Goal: Task Accomplishment & Management: Complete application form

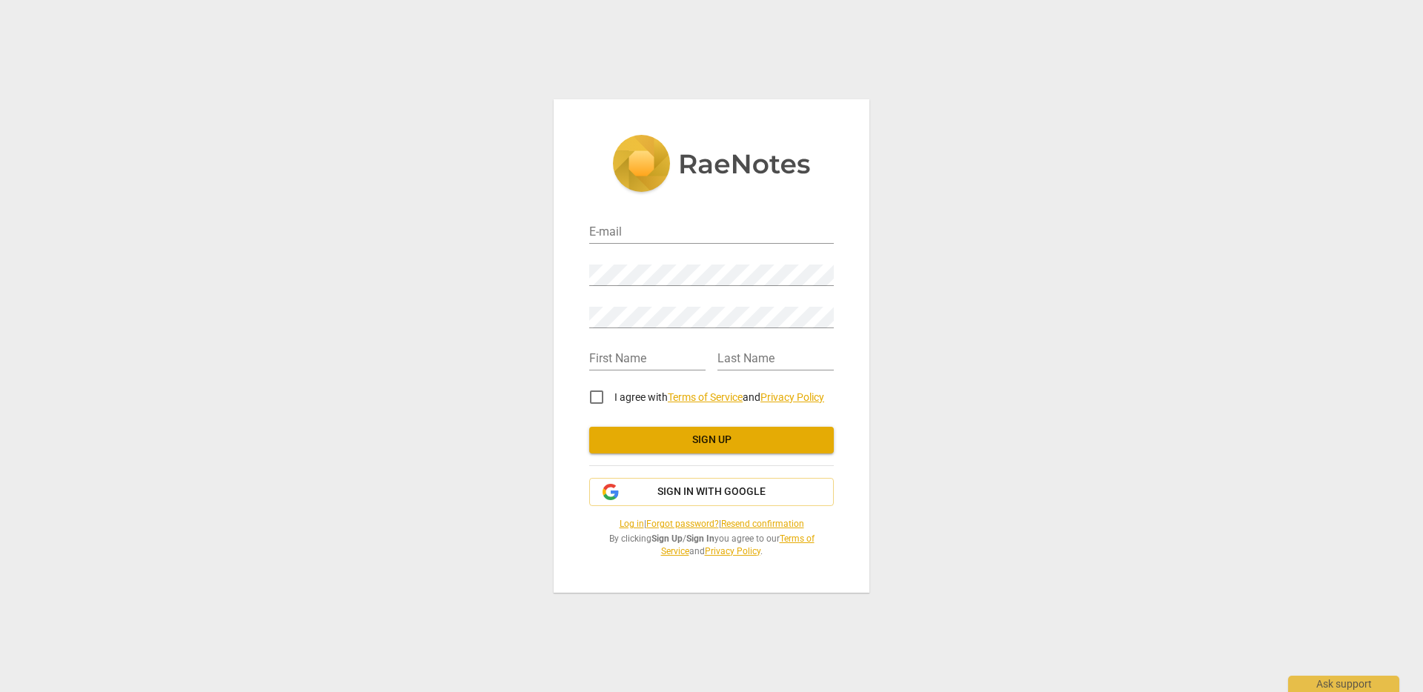
drag, startPoint x: 707, startPoint y: 217, endPoint x: 699, endPoint y: 215, distance: 8.5
click at [707, 217] on div "E-mail" at bounding box center [711, 226] width 245 height 33
click at [647, 230] on input "email" at bounding box center [711, 232] width 245 height 21
type input "[PERSON_NAME][EMAIL_ADDRESS][PERSON_NAME][DOMAIN_NAME]"
type input "[PERSON_NAME]"
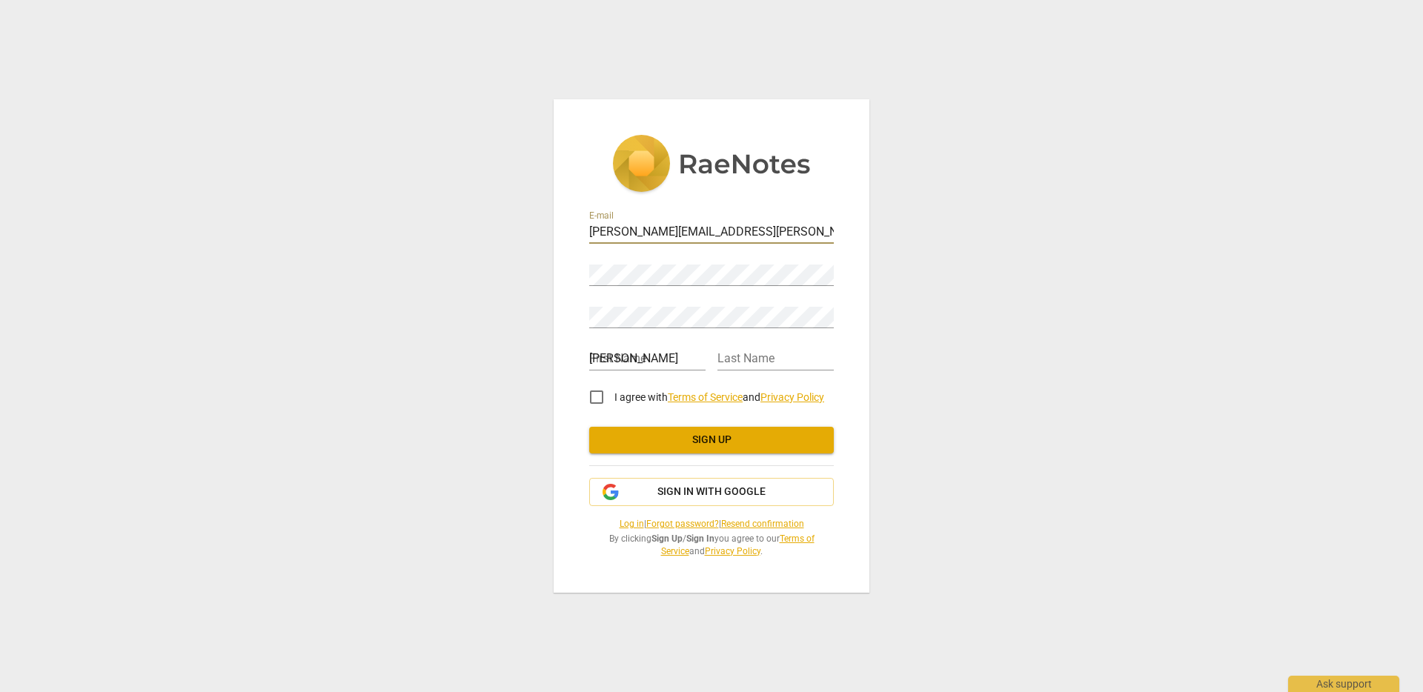
type input "[PERSON_NAME]"
click at [595, 402] on input "I agree with Terms of Service and Privacy Policy" at bounding box center [597, 397] width 36 height 36
checkbox input "true"
drag, startPoint x: 717, startPoint y: 483, endPoint x: 723, endPoint y: 491, distance: 10.5
click at [717, 483] on button "Sign in with Google" at bounding box center [711, 492] width 245 height 28
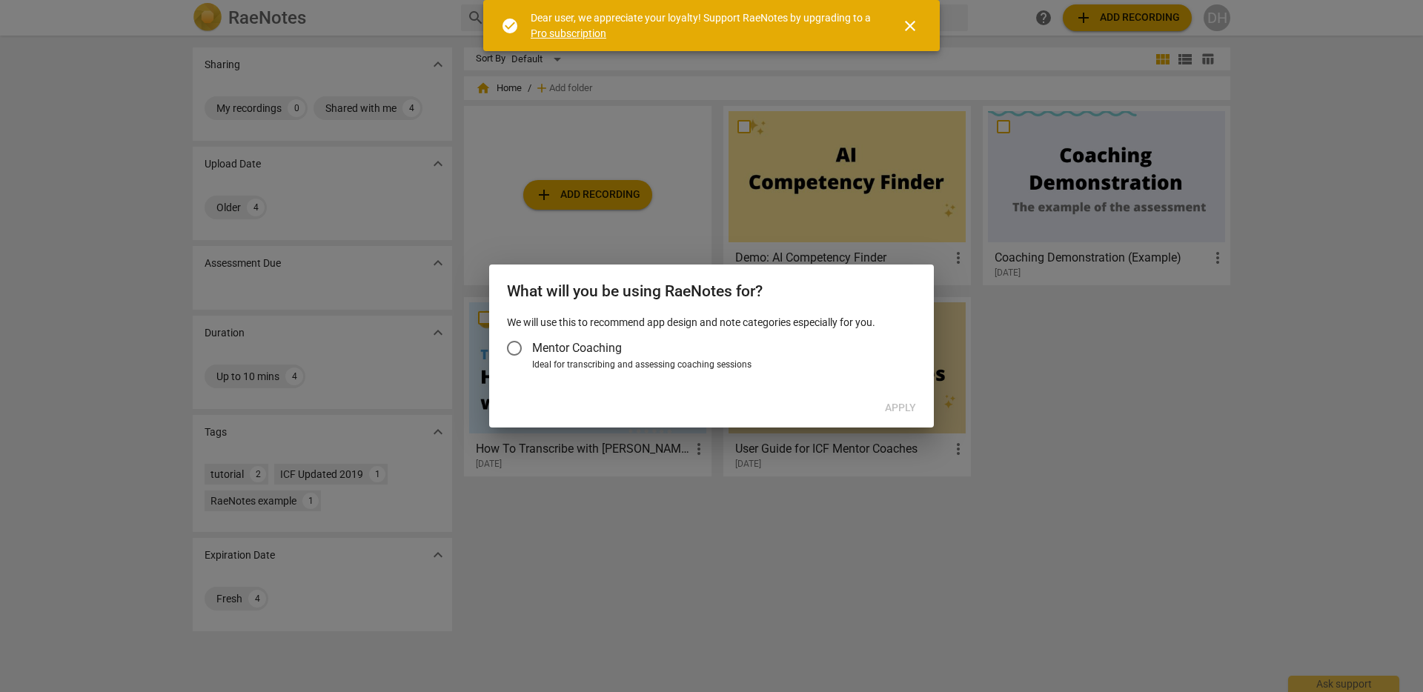
click at [526, 346] on input "Mentor Coaching" at bounding box center [515, 349] width 36 height 36
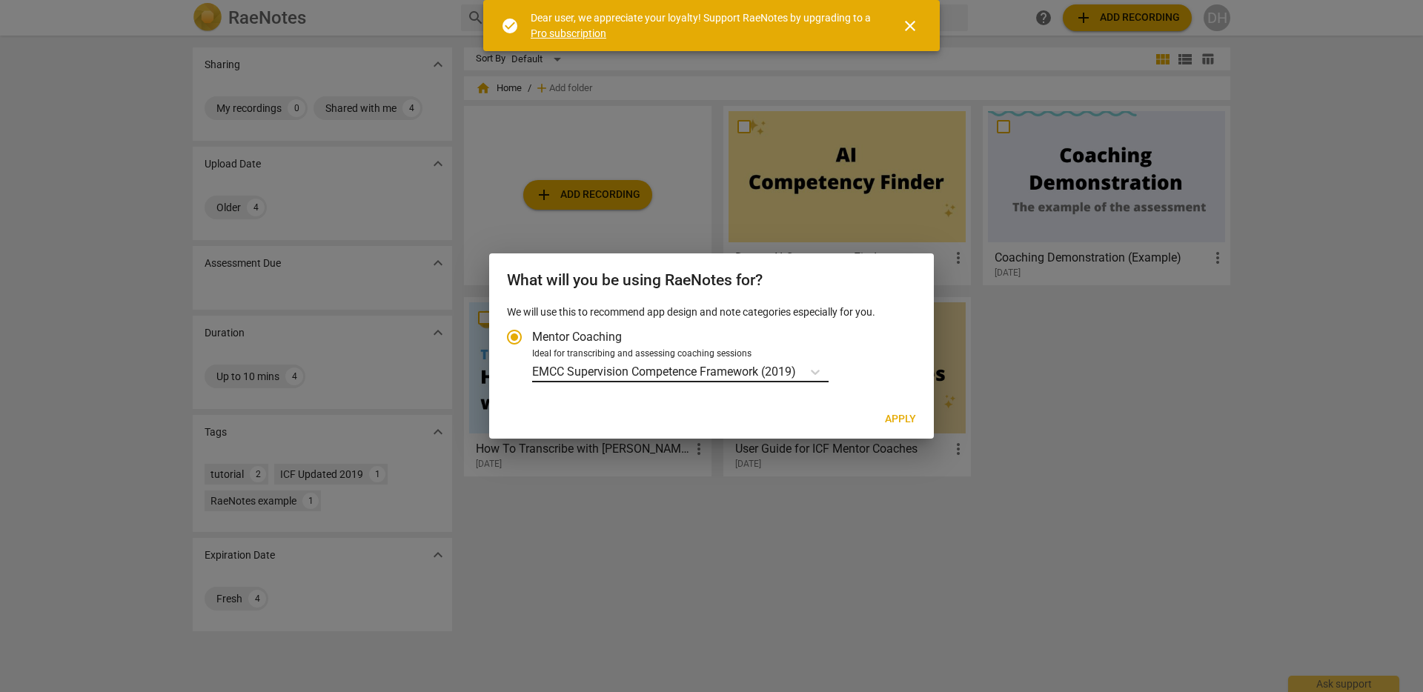
click at [792, 368] on p "EMCC Supervision Competence Framework (2019)" at bounding box center [664, 371] width 264 height 17
click at [0, 0] on input "Ideal for transcribing and assessing coaching sessions EMCC Supervision Compete…" at bounding box center [0, 0] width 0 height 0
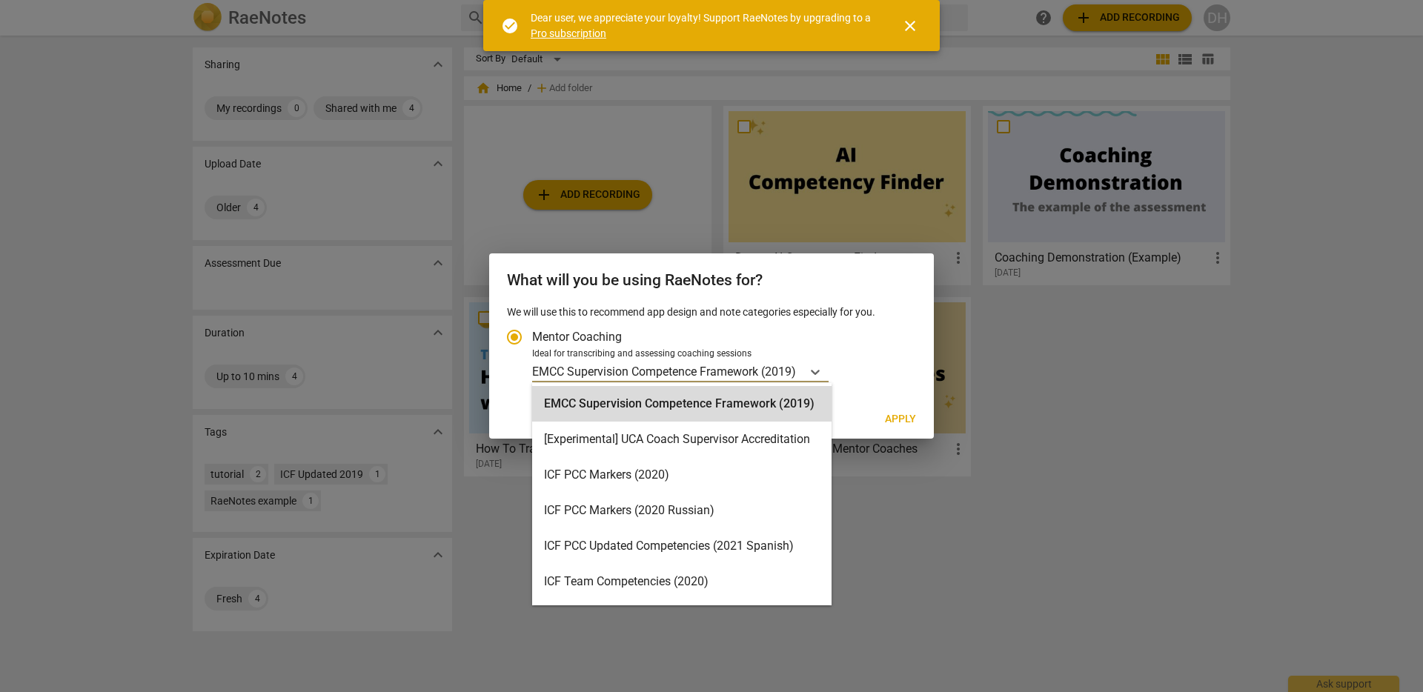
click at [641, 313] on p "We will use this to recommend app design and note categories especially for you." at bounding box center [711, 313] width 409 height 16
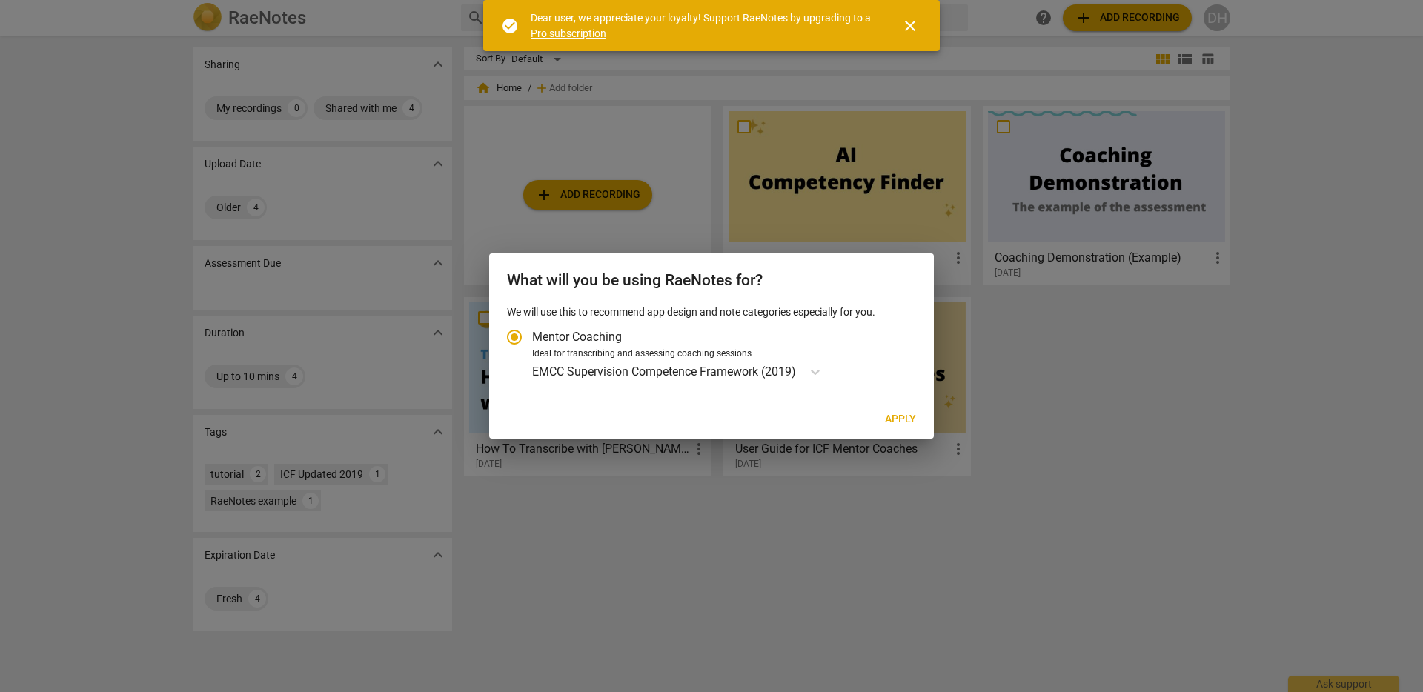
click at [912, 25] on span "close" at bounding box center [910, 26] width 18 height 18
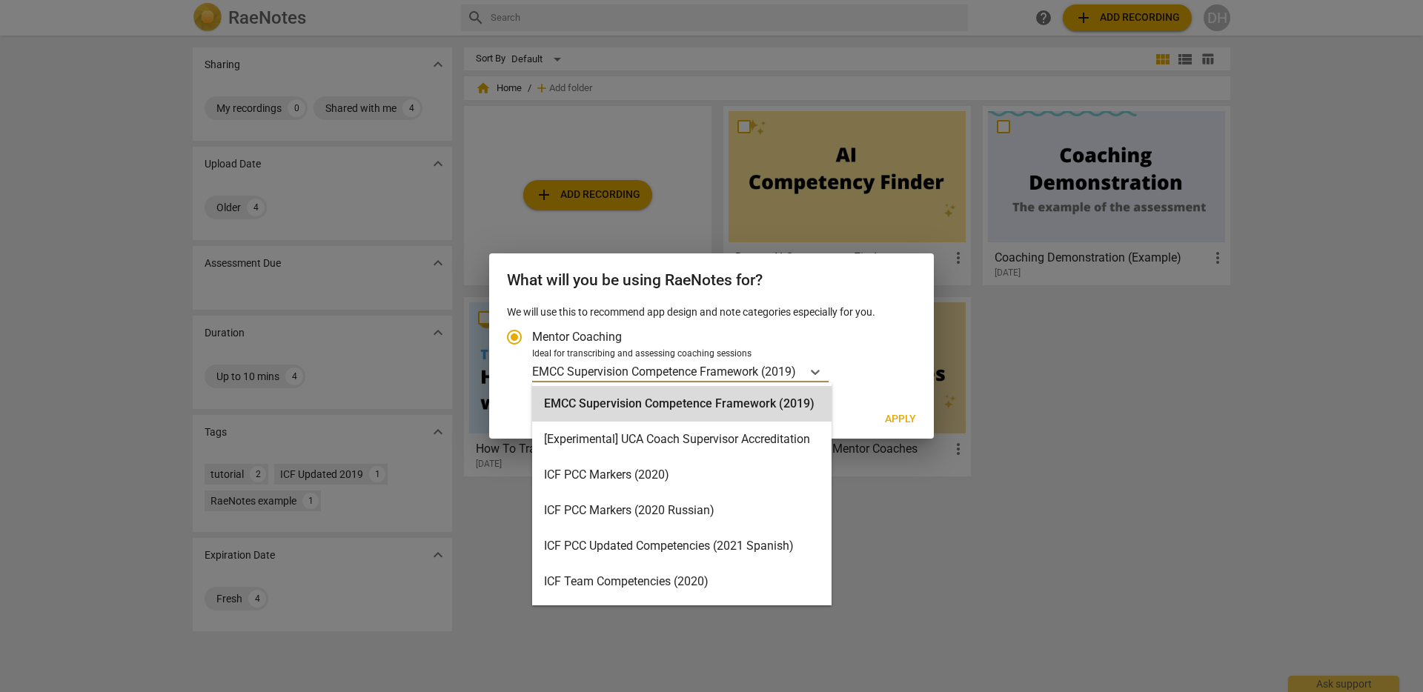
click at [660, 367] on p "EMCC Supervision Competence Framework (2019)" at bounding box center [664, 371] width 264 height 17
click at [0, 0] on input "Ideal for transcribing and assessing coaching sessions EMCC Supervision Compete…" at bounding box center [0, 0] width 0 height 0
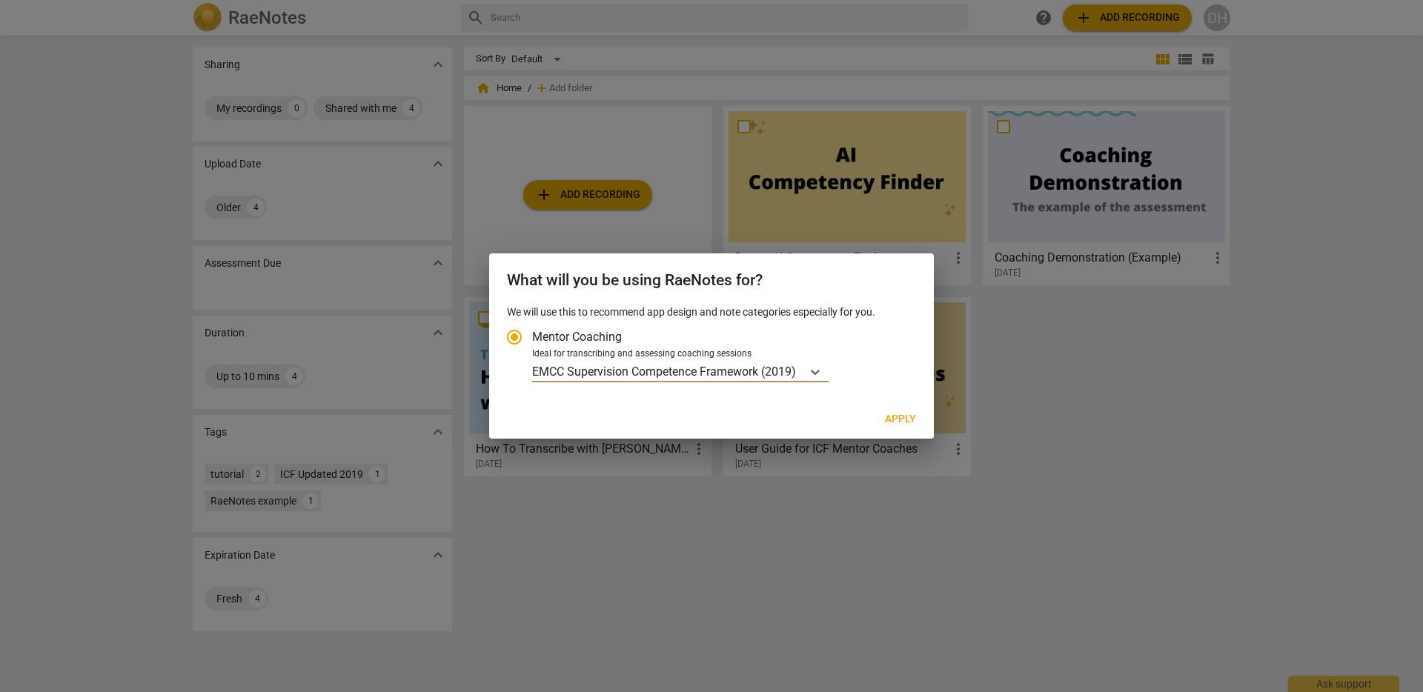
click at [711, 370] on p "EMCC Supervision Competence Framework (2019)" at bounding box center [664, 371] width 264 height 17
click at [0, 0] on input "Ideal for transcribing and assessing coaching sessions option EMCC Supervision …" at bounding box center [0, 0] width 0 height 0
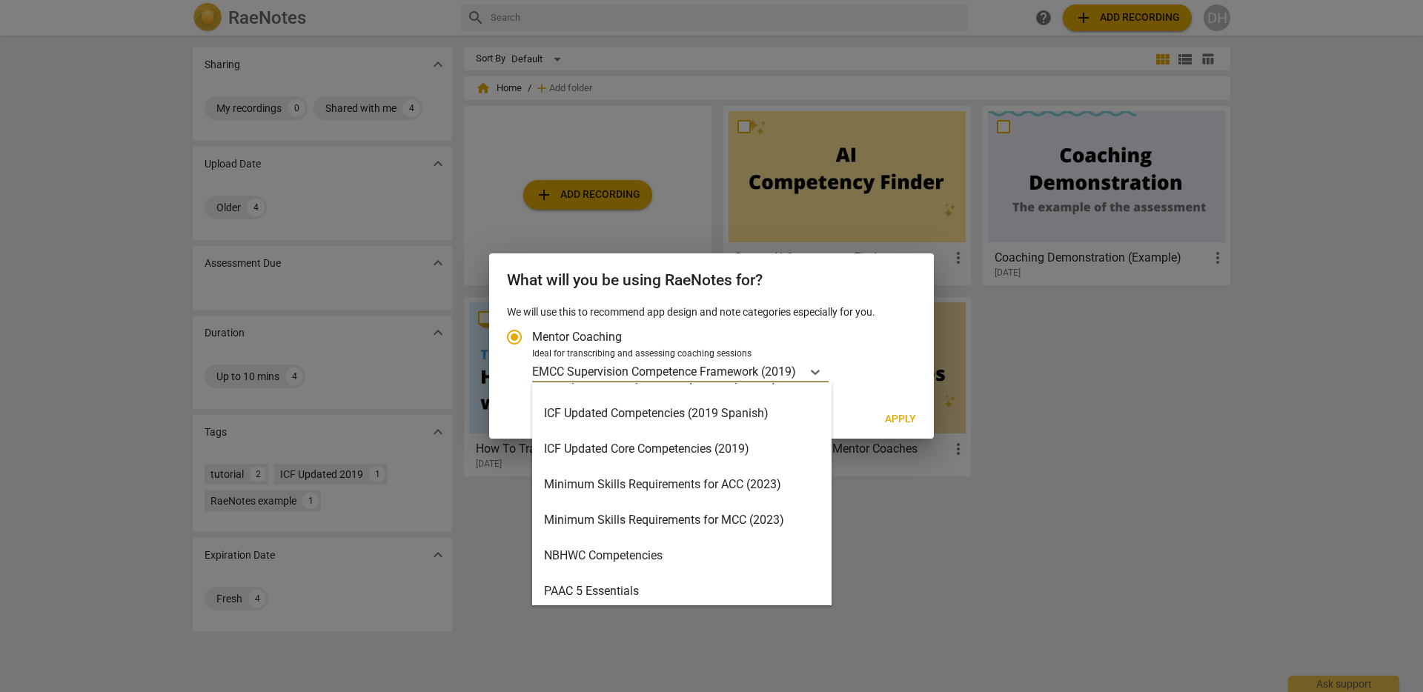
scroll to position [242, 0]
click at [646, 487] on div "Minimum Skills Requirements for ACC (2023)" at bounding box center [681, 482] width 299 height 36
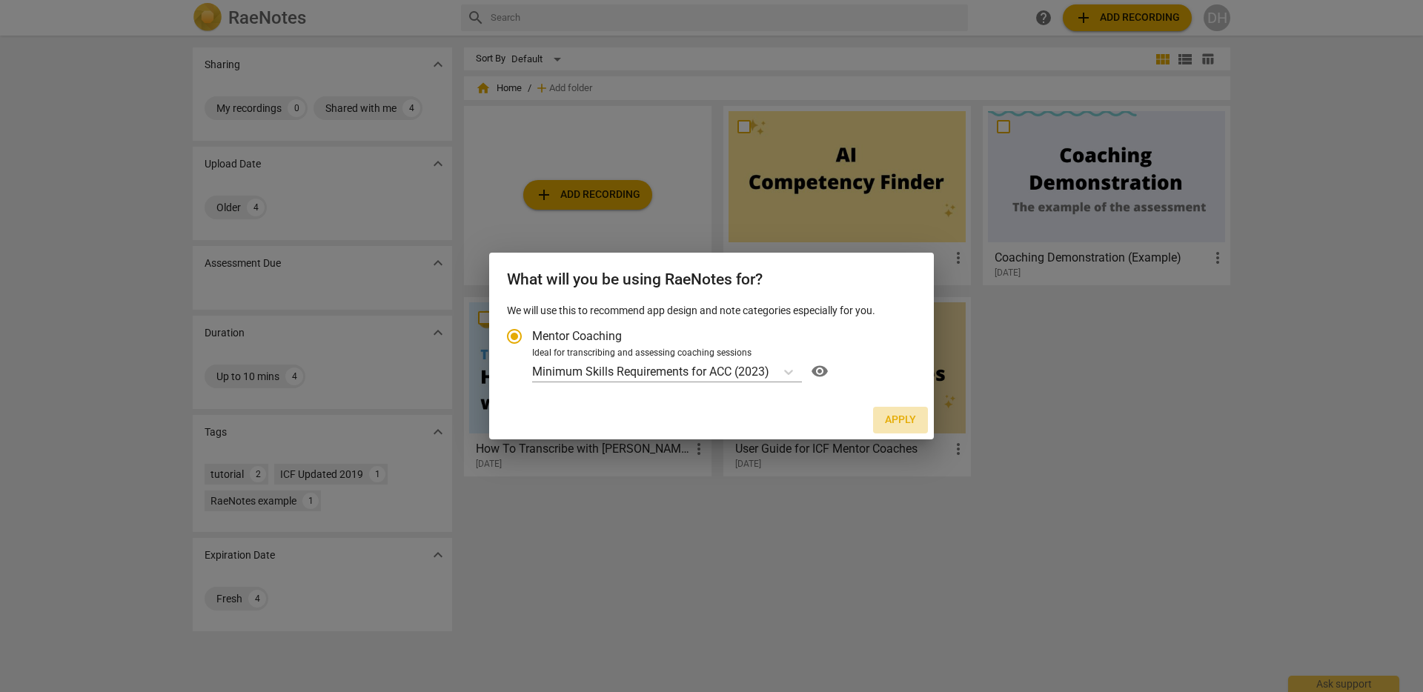
drag, startPoint x: 909, startPoint y: 416, endPoint x: 966, endPoint y: 488, distance: 92.8
click at [909, 417] on span "Apply" at bounding box center [900, 420] width 31 height 15
radio input "false"
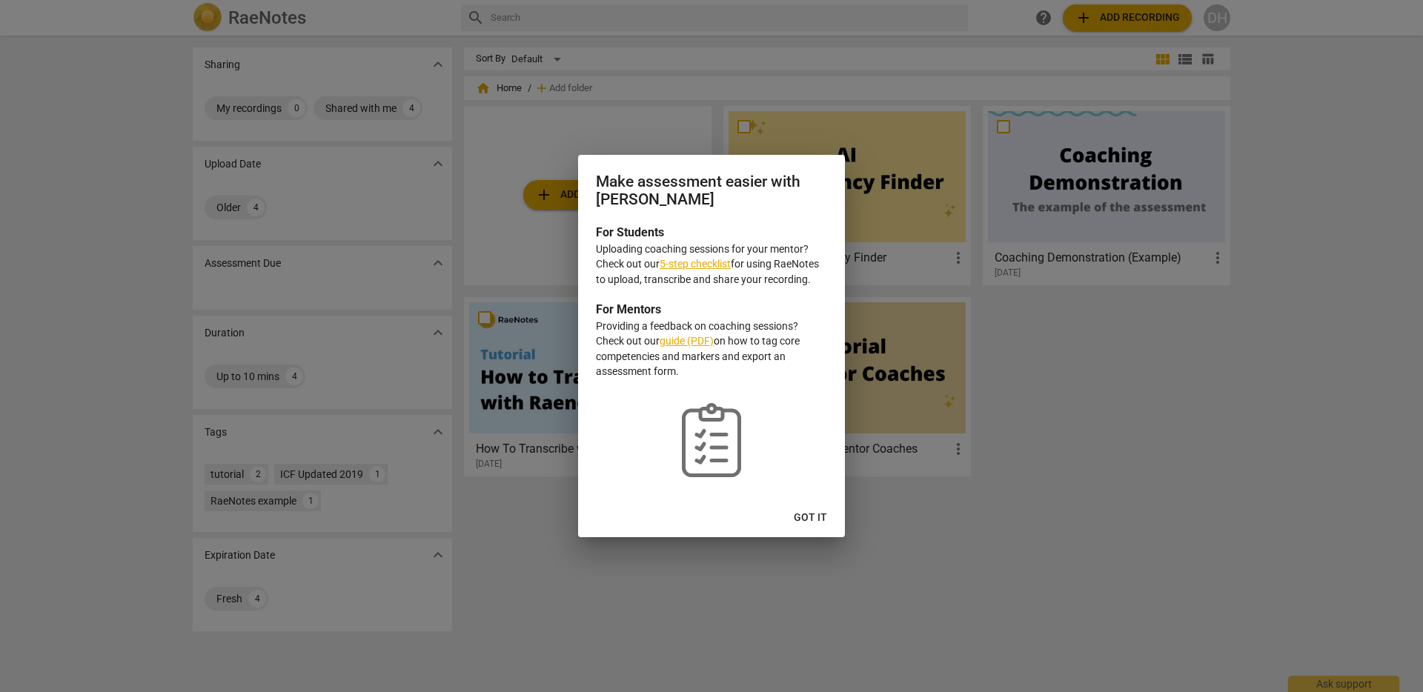
click at [826, 506] on button "Got it" at bounding box center [810, 518] width 57 height 27
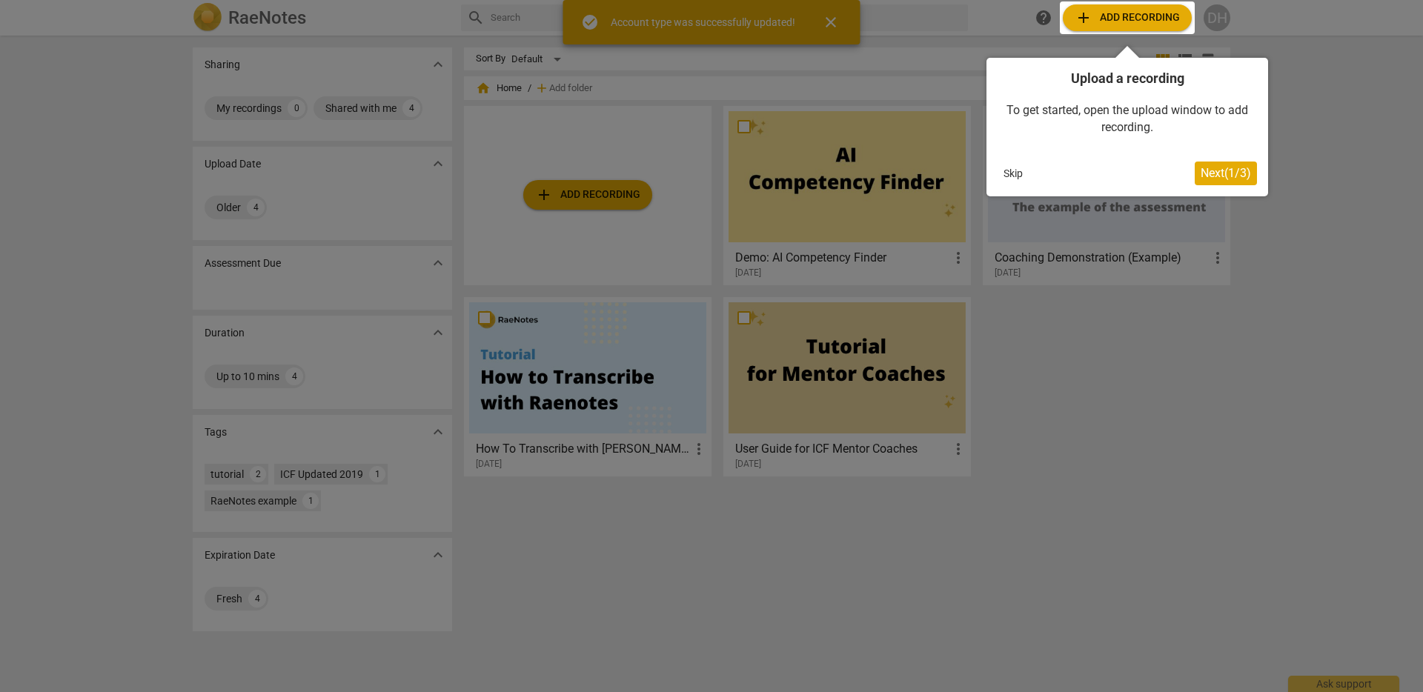
click at [1233, 178] on span "Next ( 1 / 3 )" at bounding box center [1226, 173] width 50 height 14
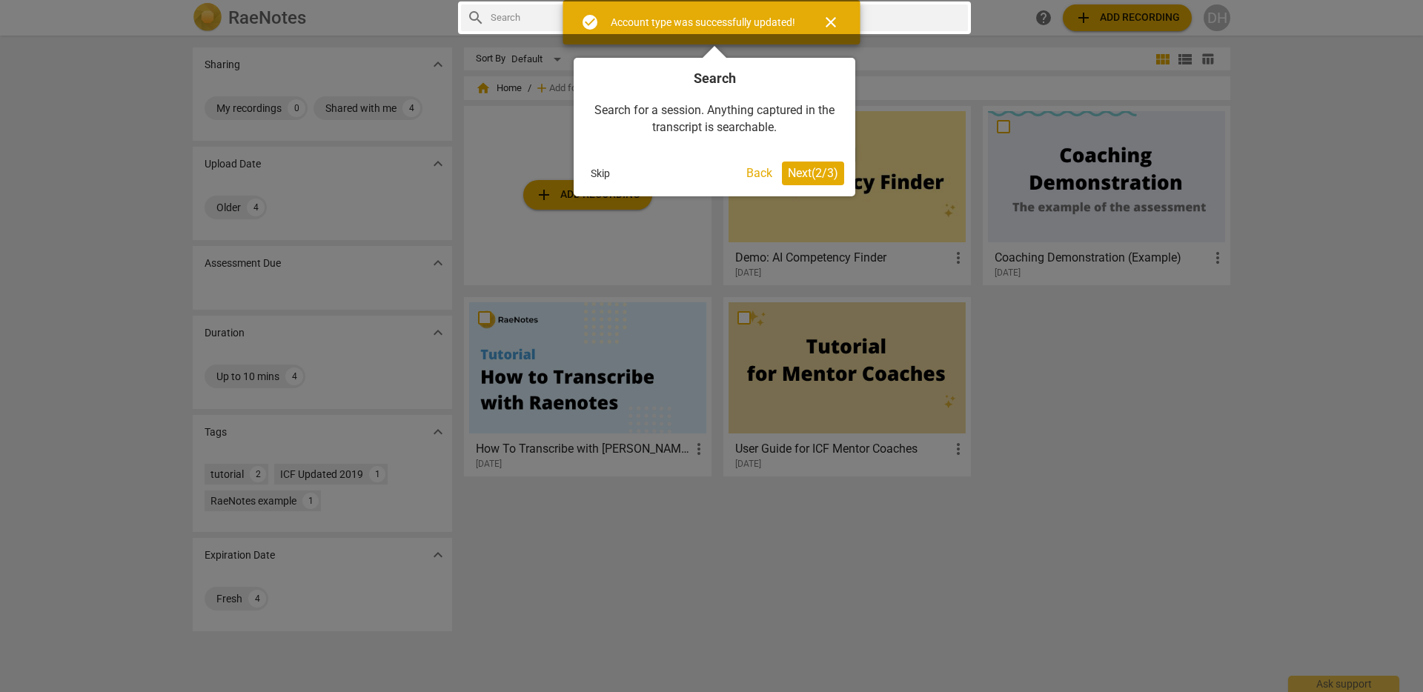
click at [814, 175] on span "Next ( 2 / 3 )" at bounding box center [813, 173] width 50 height 14
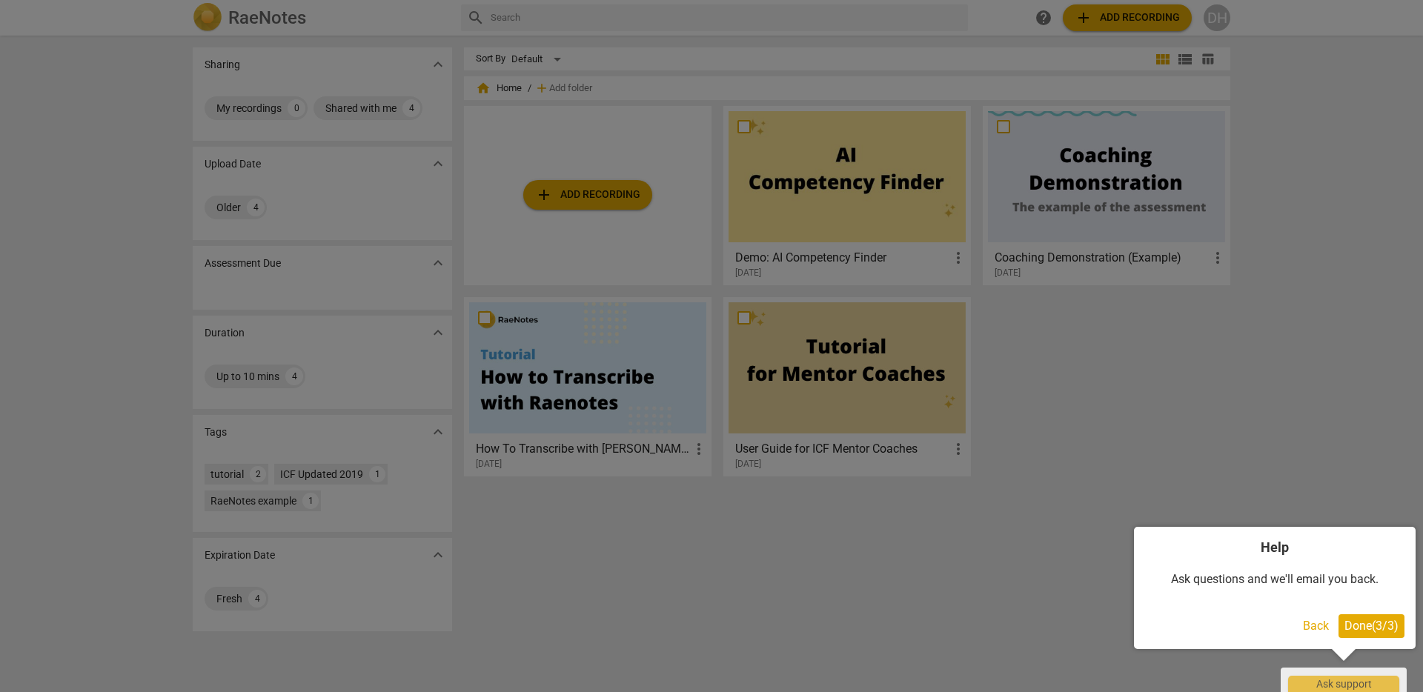
drag, startPoint x: 1374, startPoint y: 631, endPoint x: 1376, endPoint y: 638, distance: 7.6
click at [1374, 631] on span "Done ( 3 / 3 )" at bounding box center [1371, 626] width 54 height 14
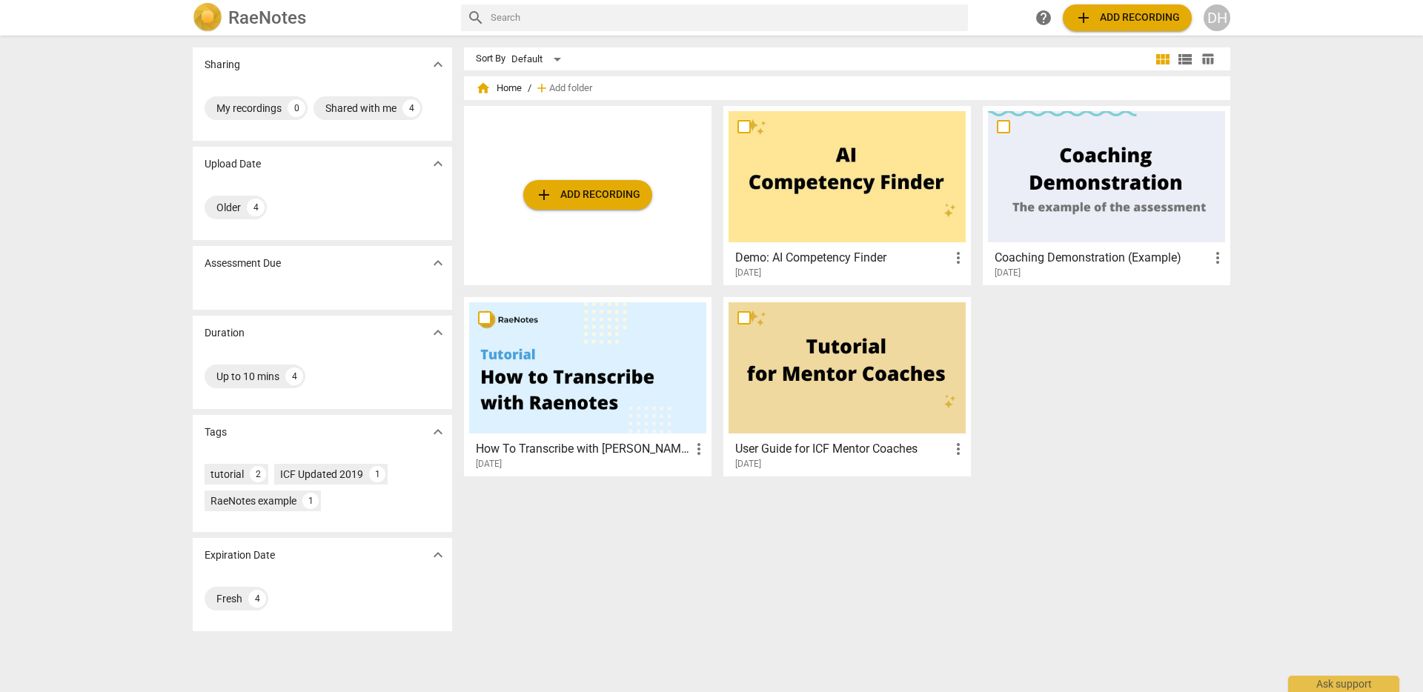
click at [1235, 502] on div "Sort By Default view_module view_list table_chart home Home / add Add folder ad…" at bounding box center [853, 363] width 778 height 633
click at [384, 110] on div "Shared with me" at bounding box center [360, 108] width 71 height 15
click at [259, 110] on div "Shared with me" at bounding box center [251, 108] width 71 height 15
click at [1210, 18] on div "DH" at bounding box center [1217, 17] width 27 height 27
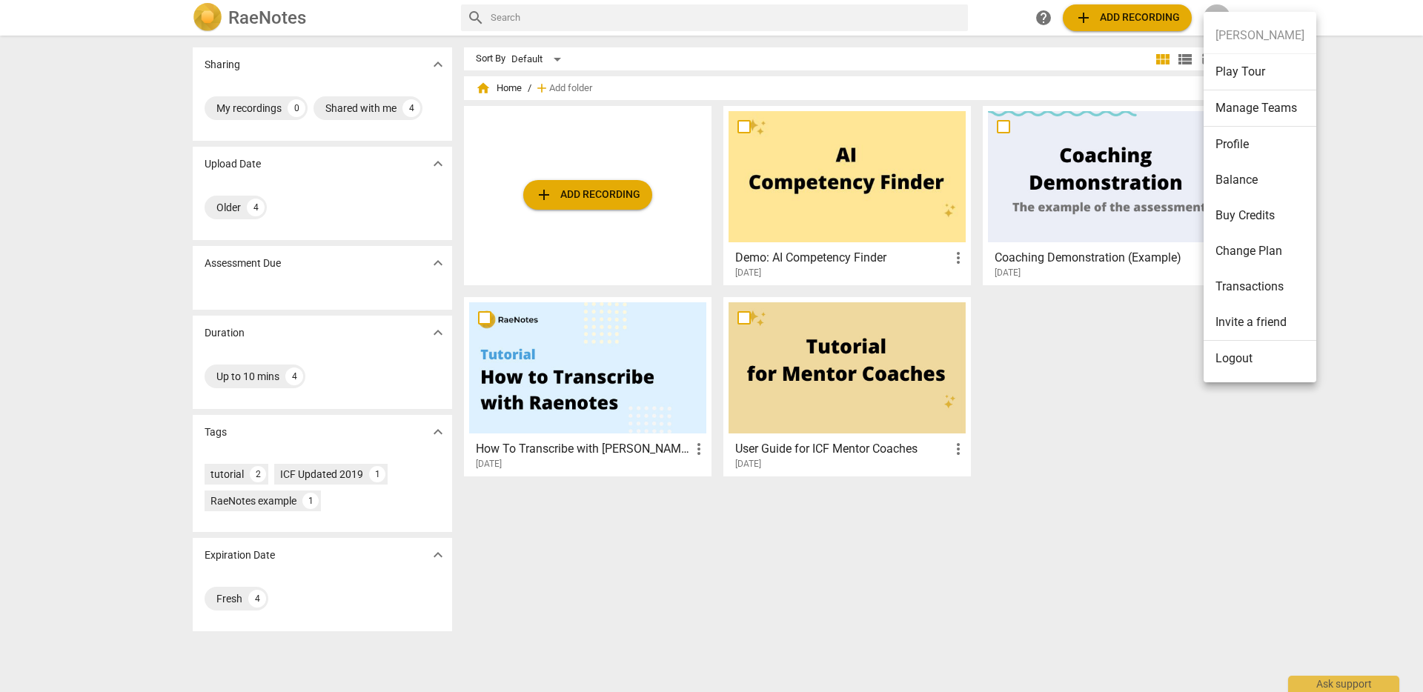
click at [1267, 150] on li "Profile" at bounding box center [1260, 145] width 113 height 36
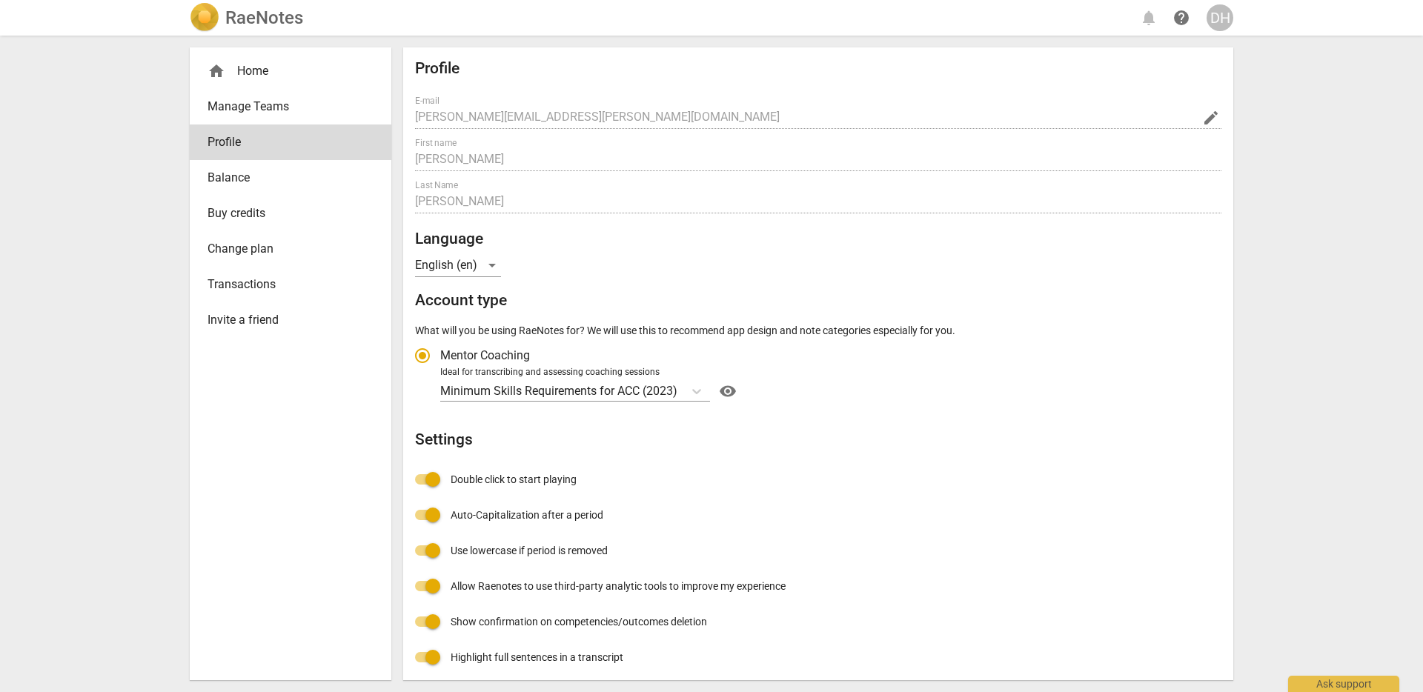
radio input "false"
click at [265, 114] on span "Manage Teams" at bounding box center [285, 107] width 154 height 18
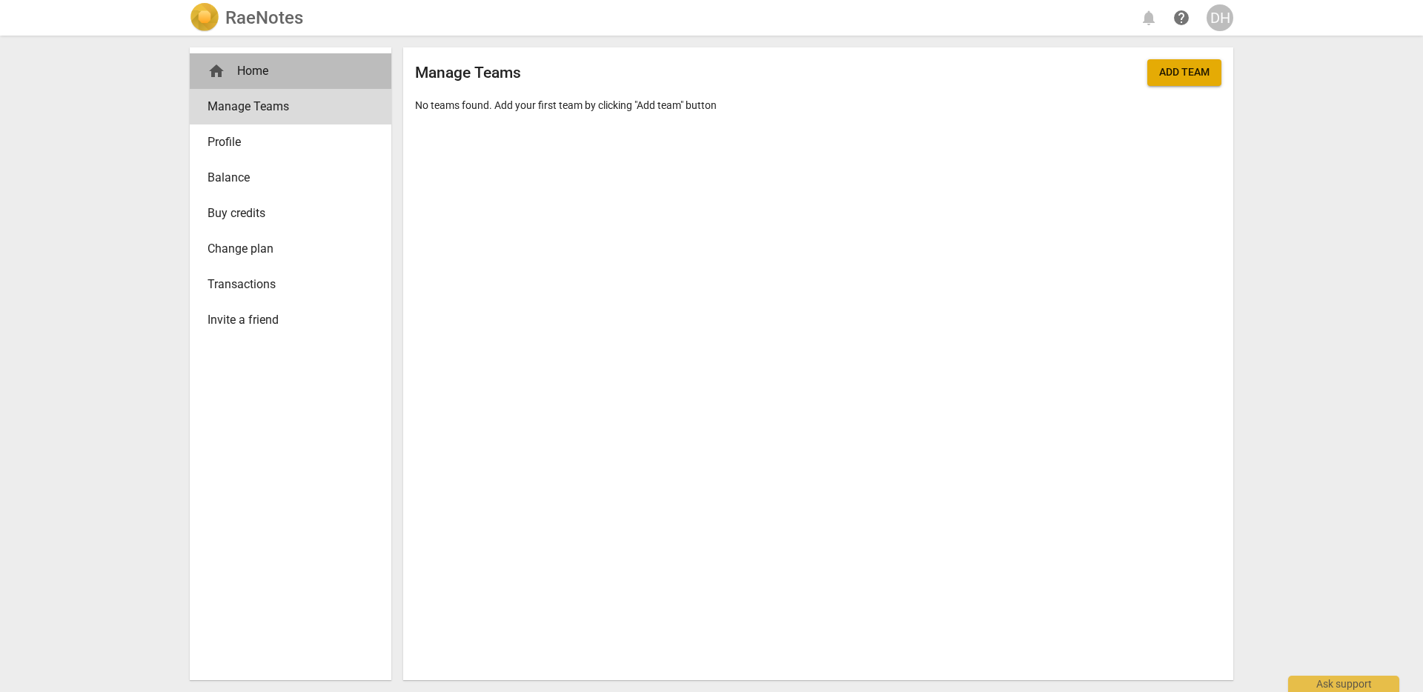
click at [291, 82] on div "home Home" at bounding box center [291, 71] width 202 height 36
